Goal: Task Accomplishment & Management: Manage account settings

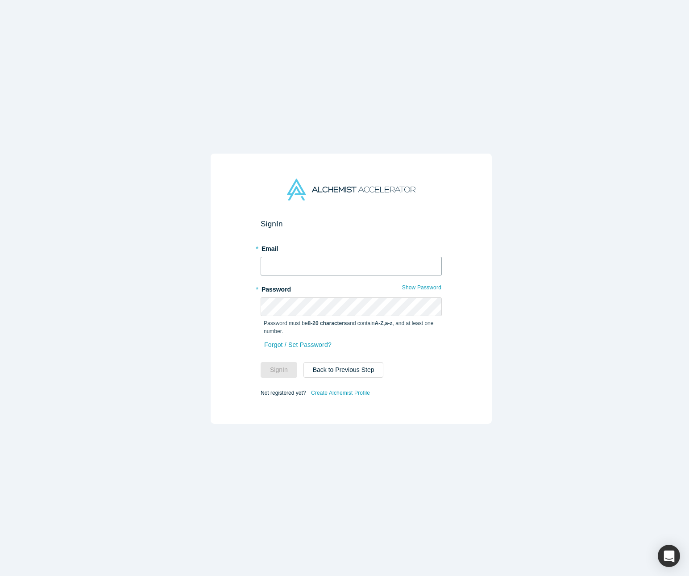
type input "[PERSON_NAME][EMAIL_ADDRESS][DOMAIN_NAME]"
click at [310, 248] on div "* Email [PERSON_NAME][EMAIL_ADDRESS][DOMAIN_NAME]" at bounding box center [351, 258] width 181 height 34
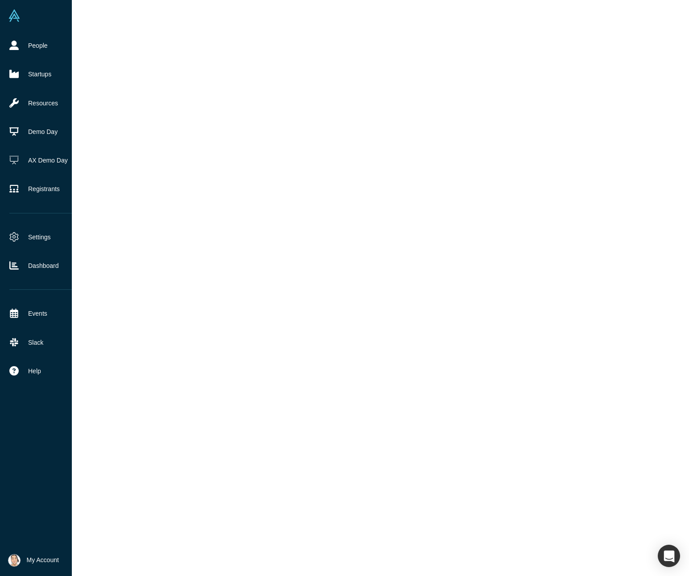
click at [39, 209] on div "People Startups Resources Demo Day AX Demo Day Registrants Settings Dashboard E…" at bounding box center [42, 294] width 85 height 527
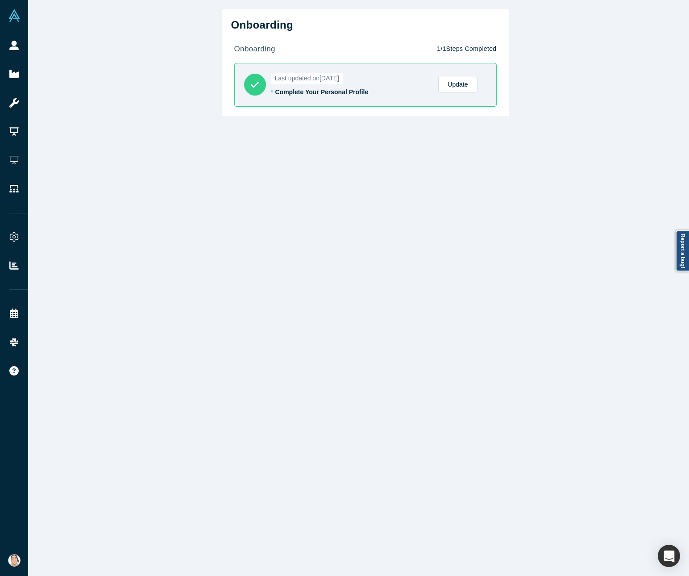
click at [39, 235] on link "Settings" at bounding box center [21, 237] width 42 height 29
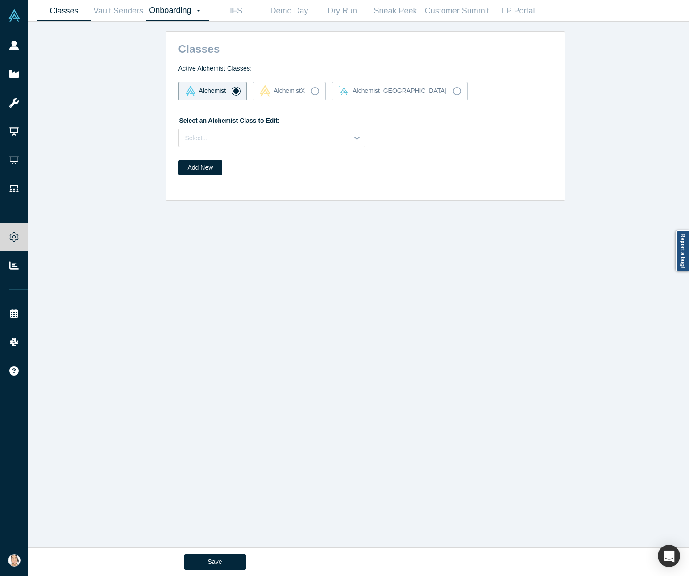
click at [177, 15] on link "Onboarding Dashboard Settings" at bounding box center [177, 10] width 63 height 21
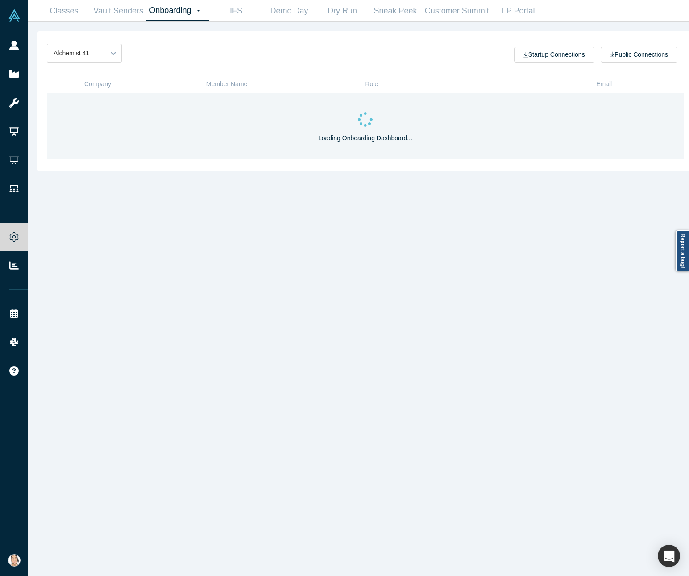
click at [186, 14] on link "Onboarding Dashboard Settings" at bounding box center [177, 10] width 63 height 21
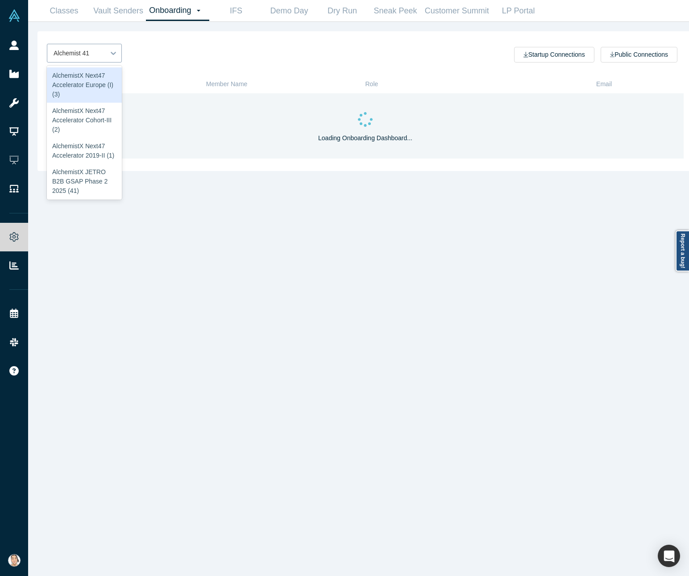
click at [104, 52] on div "Alchemist 41" at bounding box center [76, 53] width 58 height 15
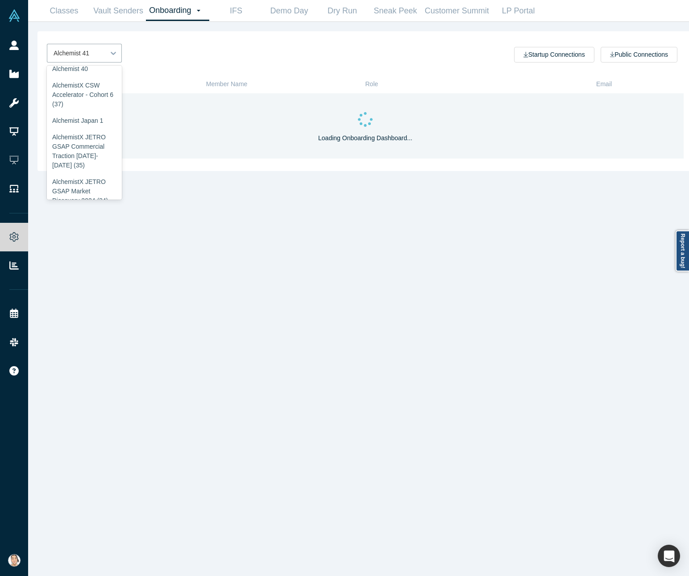
scroll to position [179, 0]
click at [91, 56] on div "AlchemistX AlchemistX & Central Asia 2025 (40)" at bounding box center [84, 38] width 75 height 35
